Goal: Book appointment/travel/reservation

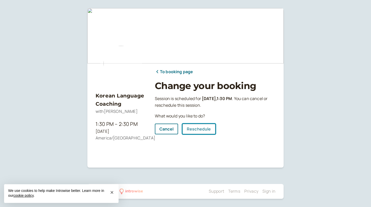
click at [201, 128] on link "Reschedule" at bounding box center [198, 128] width 33 height 11
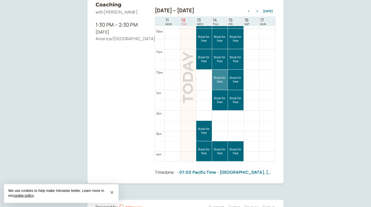
scroll to position [207, 0]
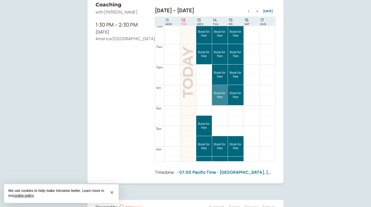
click at [223, 97] on link "Book for free free" at bounding box center [220, 95] width 16 height 20
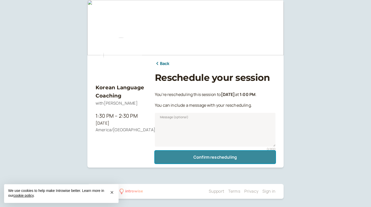
click at [201, 158] on button "Confirm rescheduling" at bounding box center [215, 156] width 121 height 13
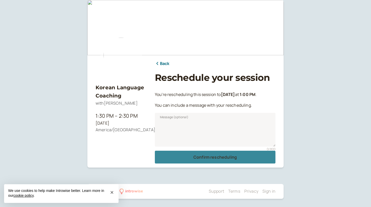
scroll to position [0, 0]
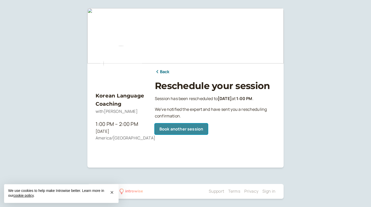
click at [189, 129] on link "Book another session" at bounding box center [181, 128] width 53 height 11
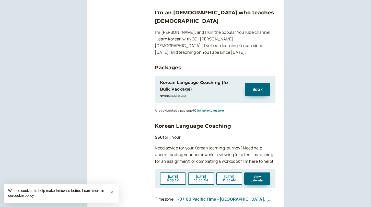
scroll to position [80, 0]
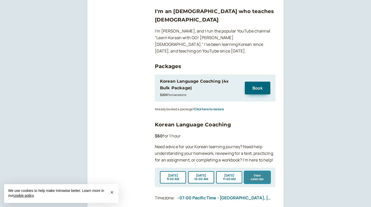
click at [261, 171] on button "View calendar" at bounding box center [257, 177] width 26 height 12
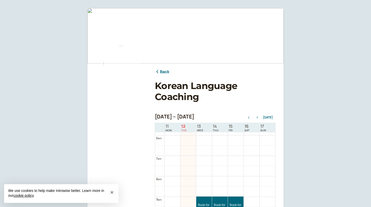
click at [258, 117] on icon "button" at bounding box center [257, 117] width 1 height 2
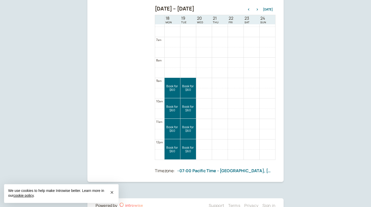
scroll to position [122, 0]
